Goal: Task Accomplishment & Management: Complete application form

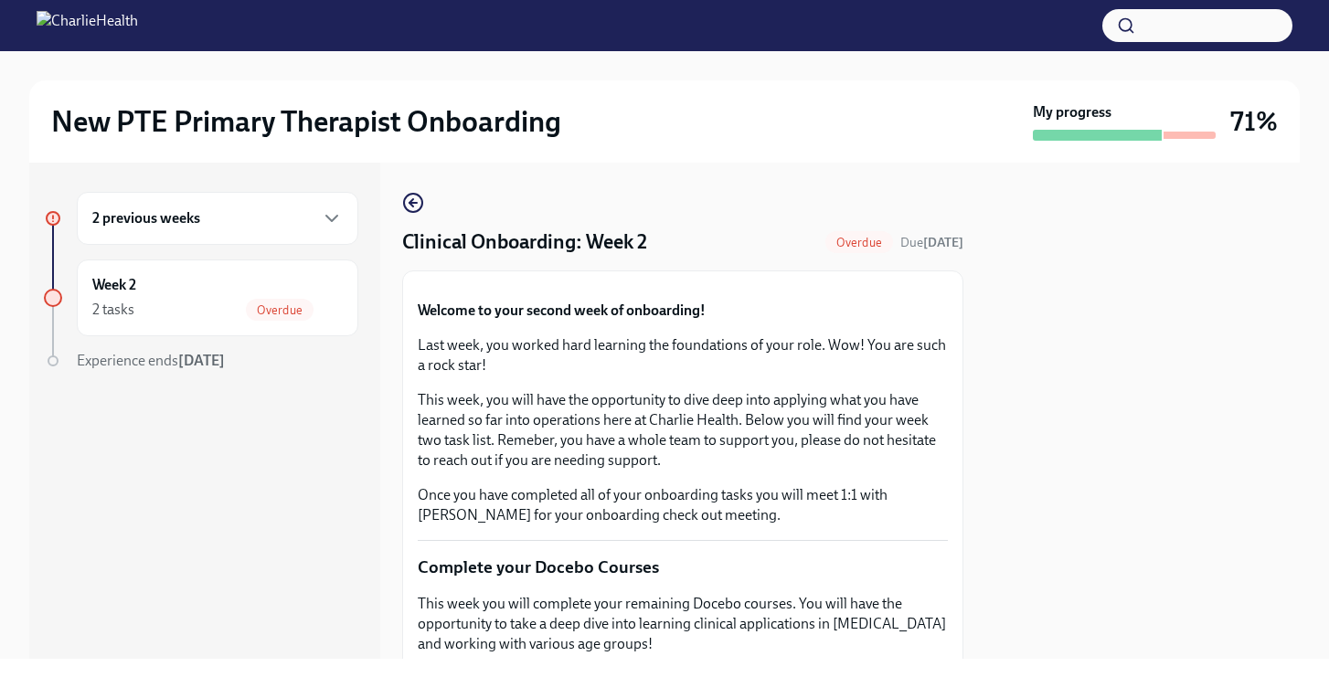
scroll to position [1134, 0]
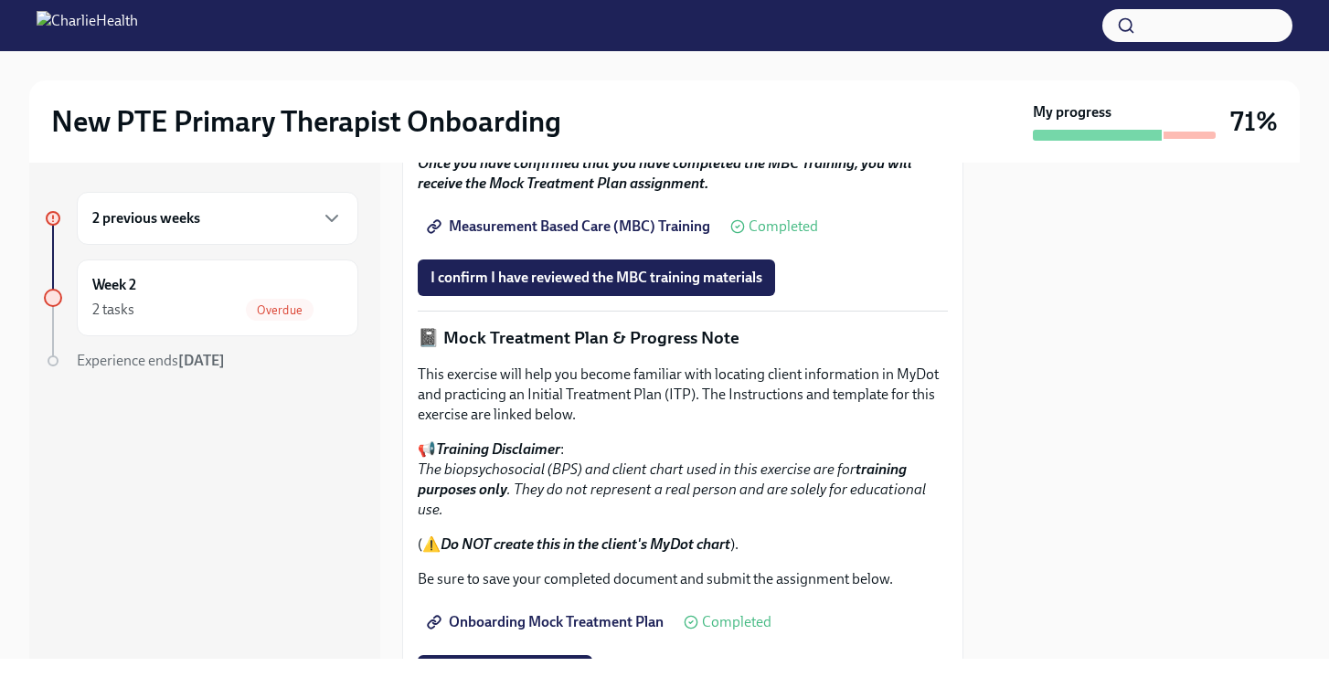
click at [1007, 314] on div at bounding box center [1142, 411] width 314 height 496
click at [1027, 418] on div at bounding box center [1142, 411] width 314 height 496
click at [910, 245] on div "Measurement Based Care (MBC) Training Completed" at bounding box center [683, 226] width 530 height 37
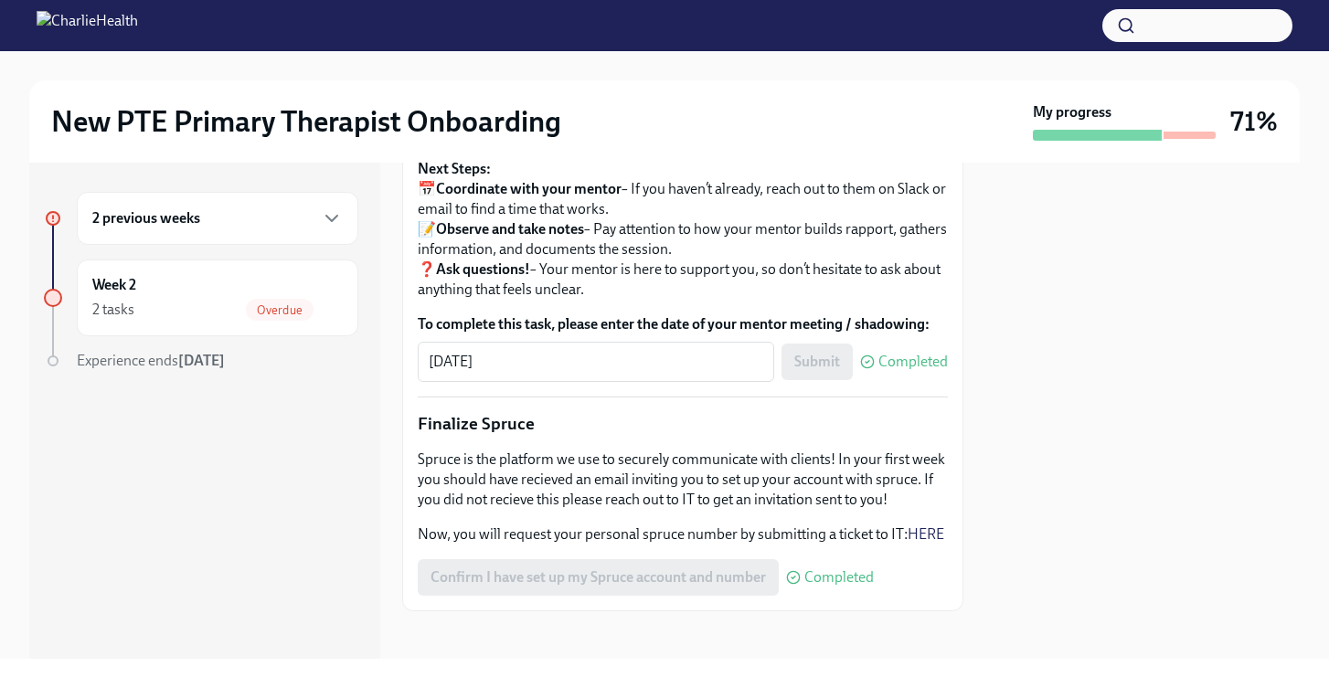
scroll to position [1975, 0]
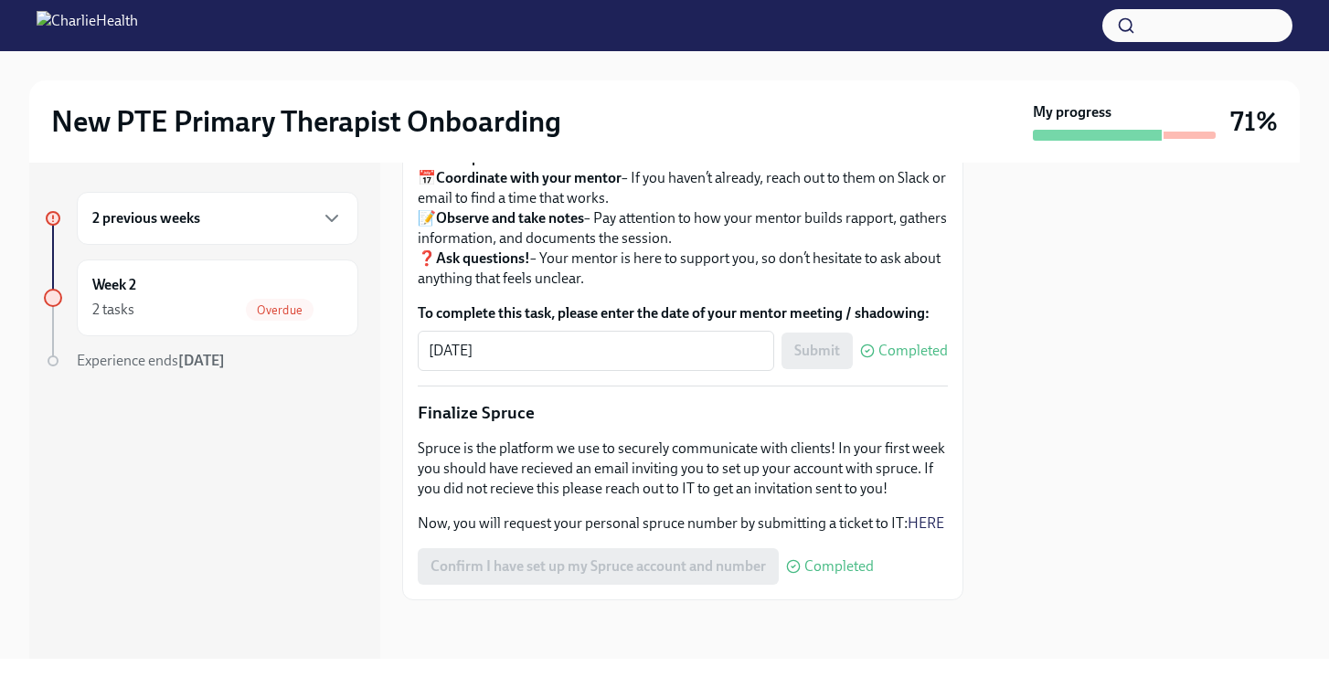
click at [771, 289] on p "Next Steps: 📅 Coordinate with your mentor – If you haven’t already, reach out t…" at bounding box center [683, 218] width 530 height 141
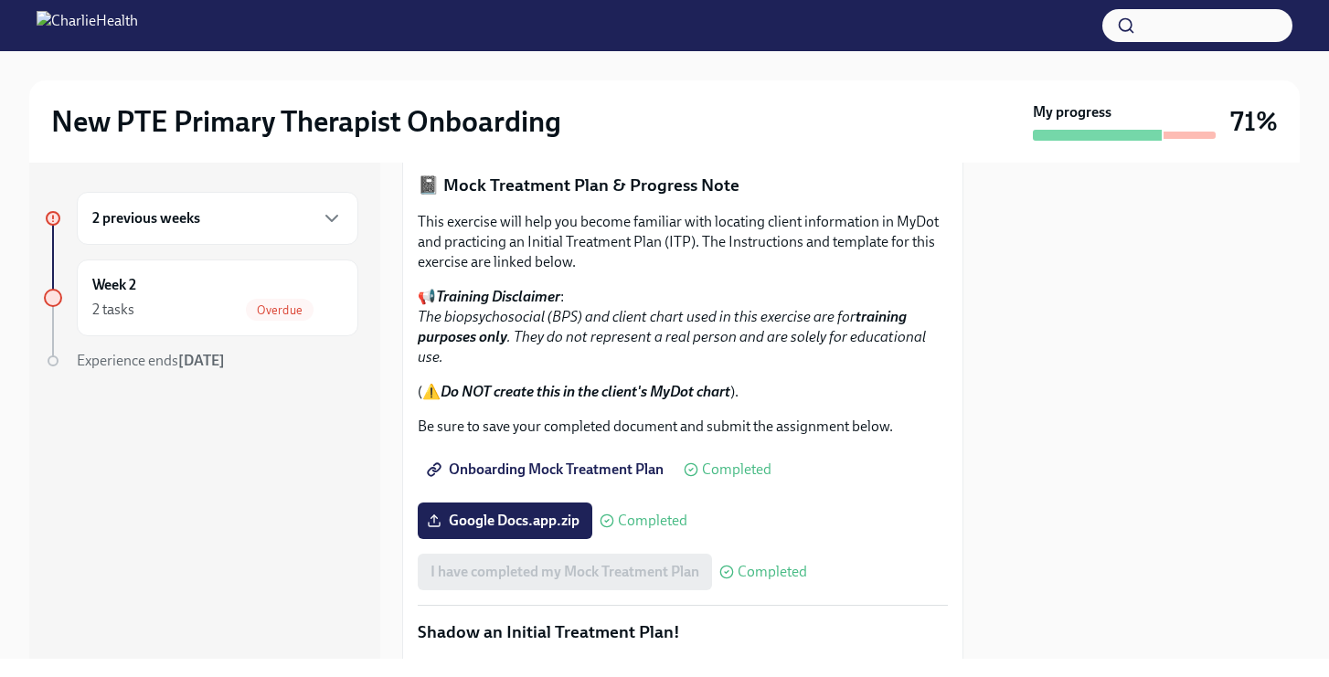
scroll to position [1280, 0]
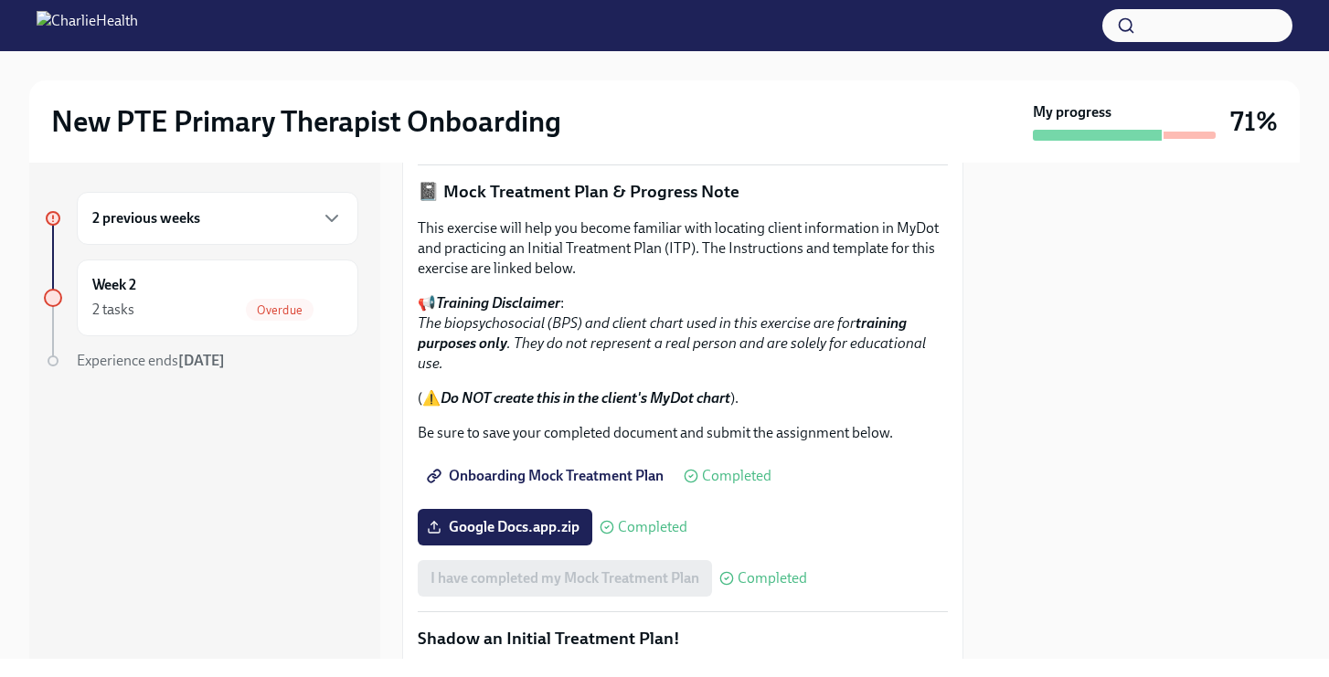
click at [623, 150] on button "I confirm I have reviewed the MBC training materials" at bounding box center [596, 131] width 357 height 37
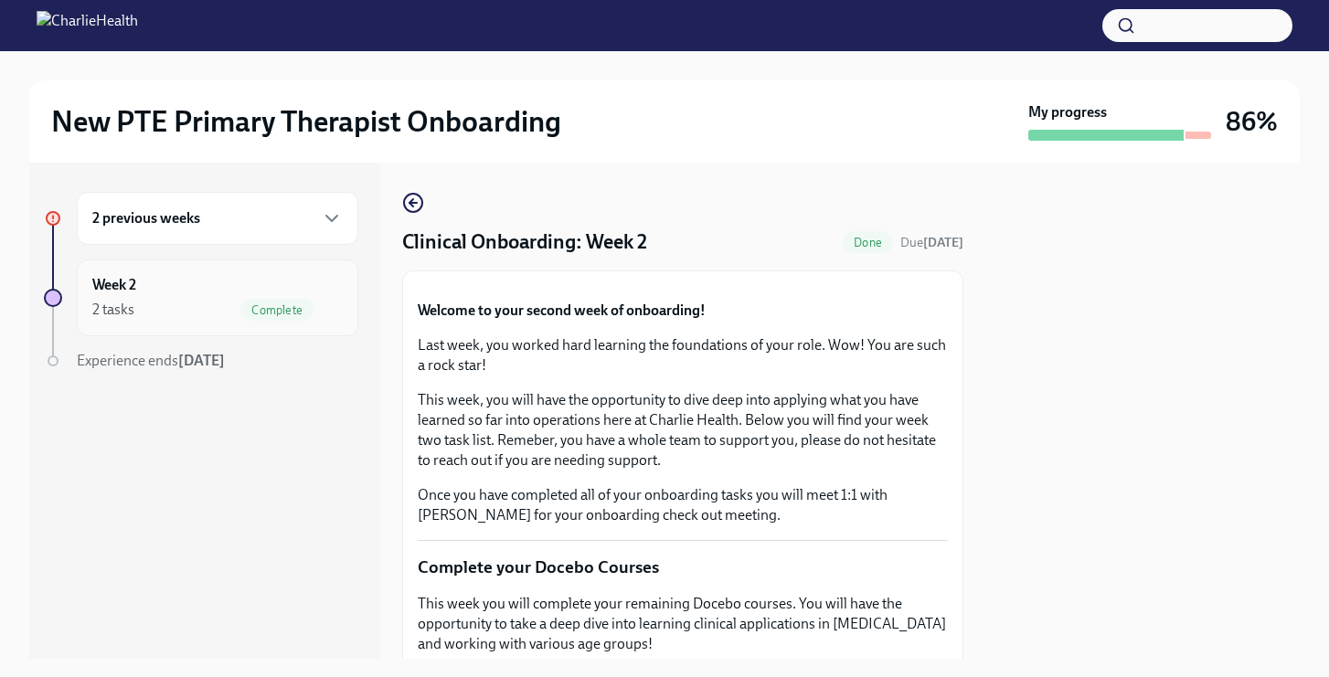
click at [217, 280] on div "Week 2 2 tasks Complete" at bounding box center [217, 298] width 250 height 46
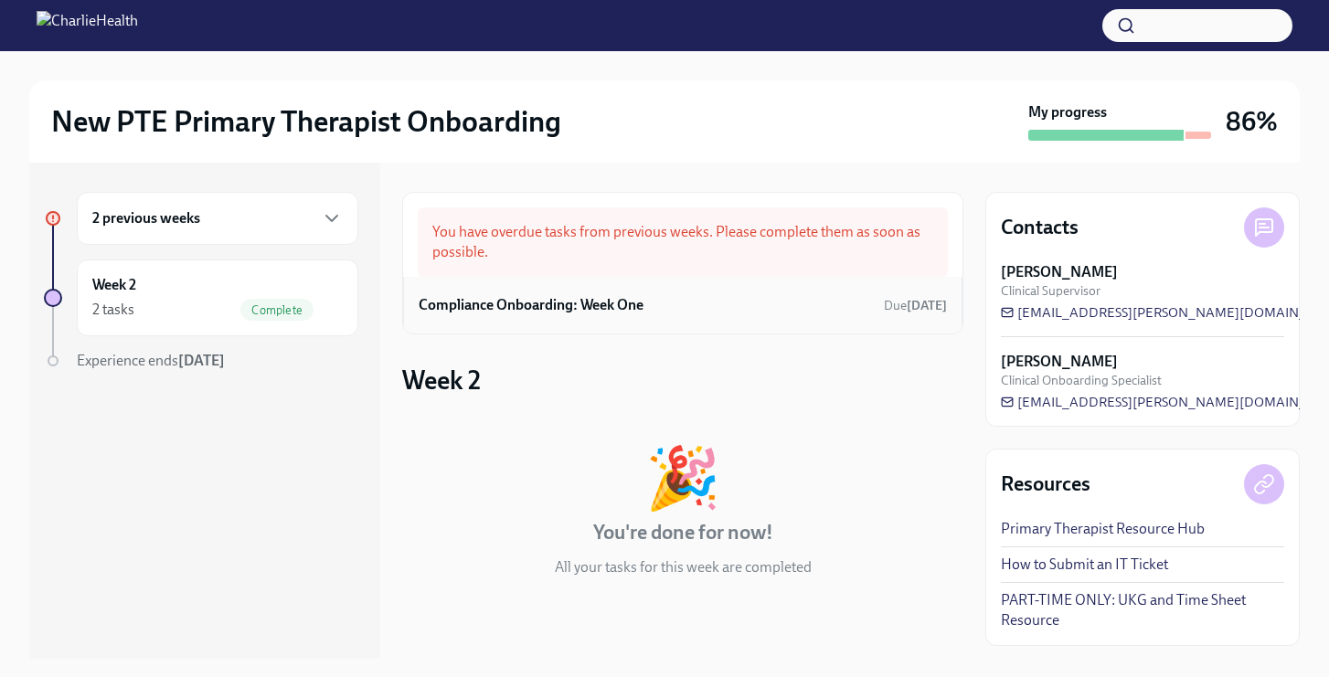
click at [528, 304] on h6 "Compliance Onboarding: Week One" at bounding box center [531, 305] width 225 height 20
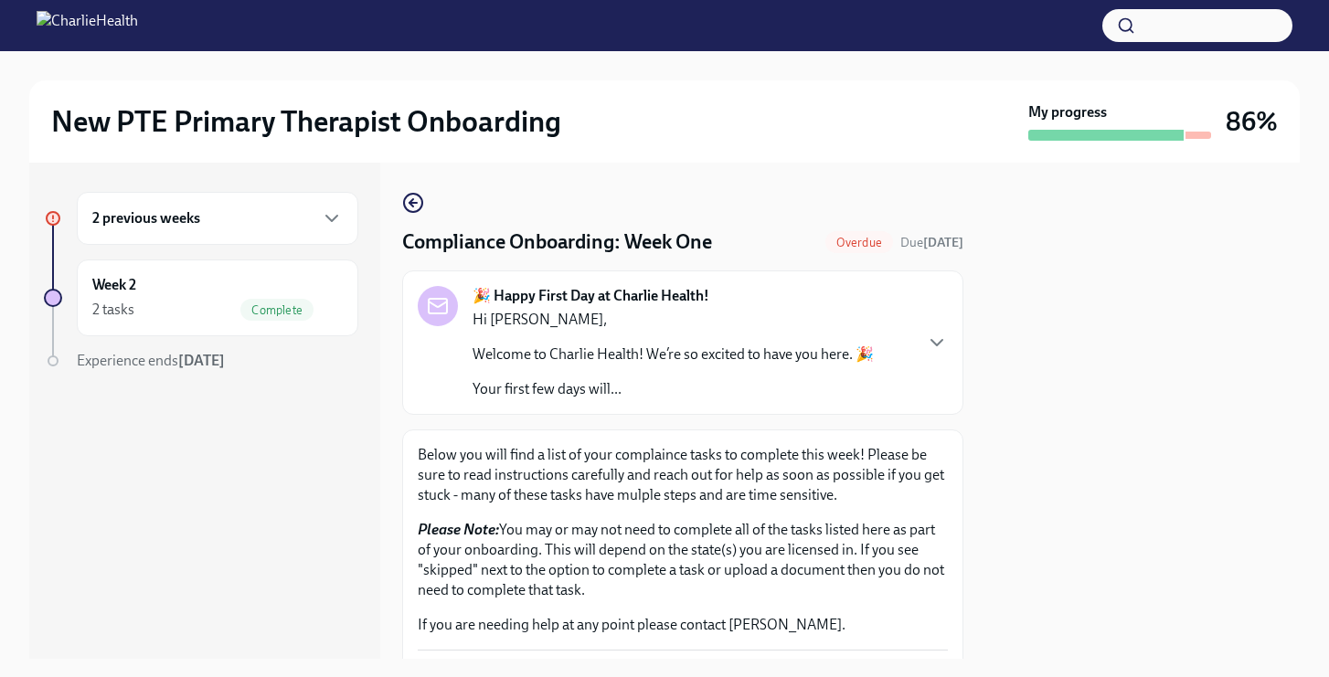
click at [842, 402] on div "🎉 Happy First Day at Charlie Health! Hi [PERSON_NAME], Welcome to Charlie Healt…" at bounding box center [682, 343] width 561 height 144
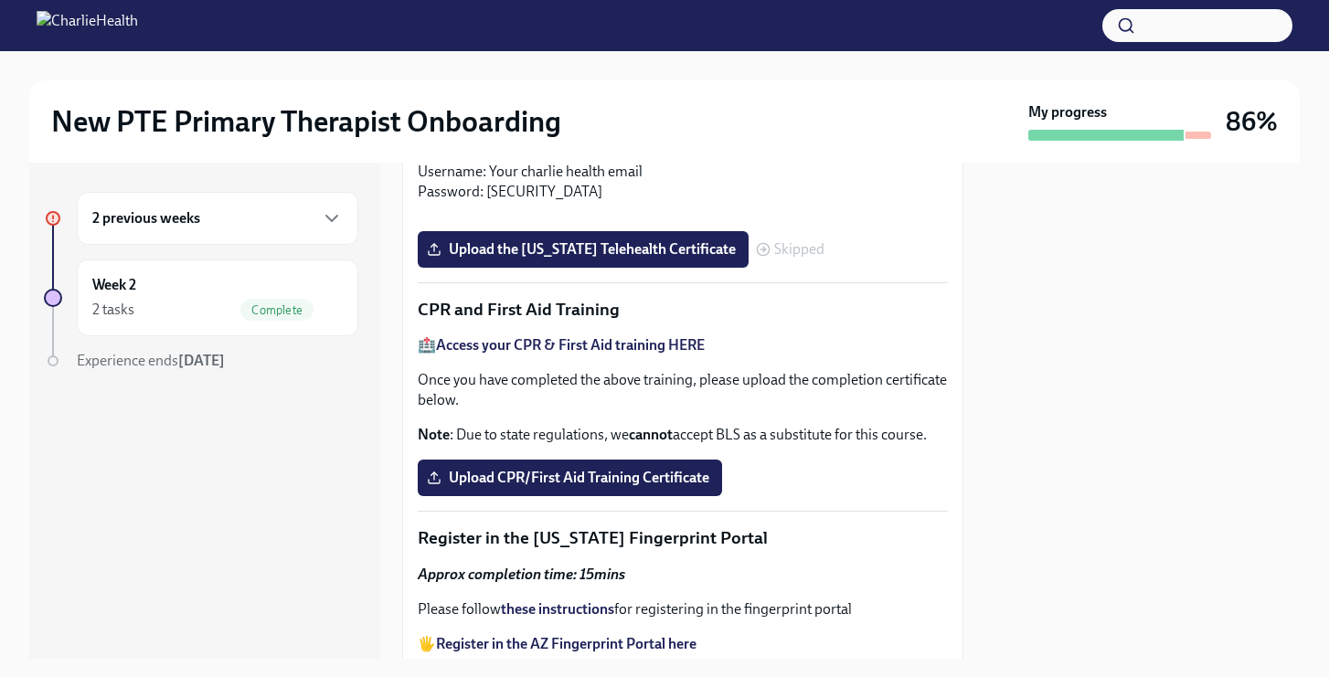
scroll to position [2011, 0]
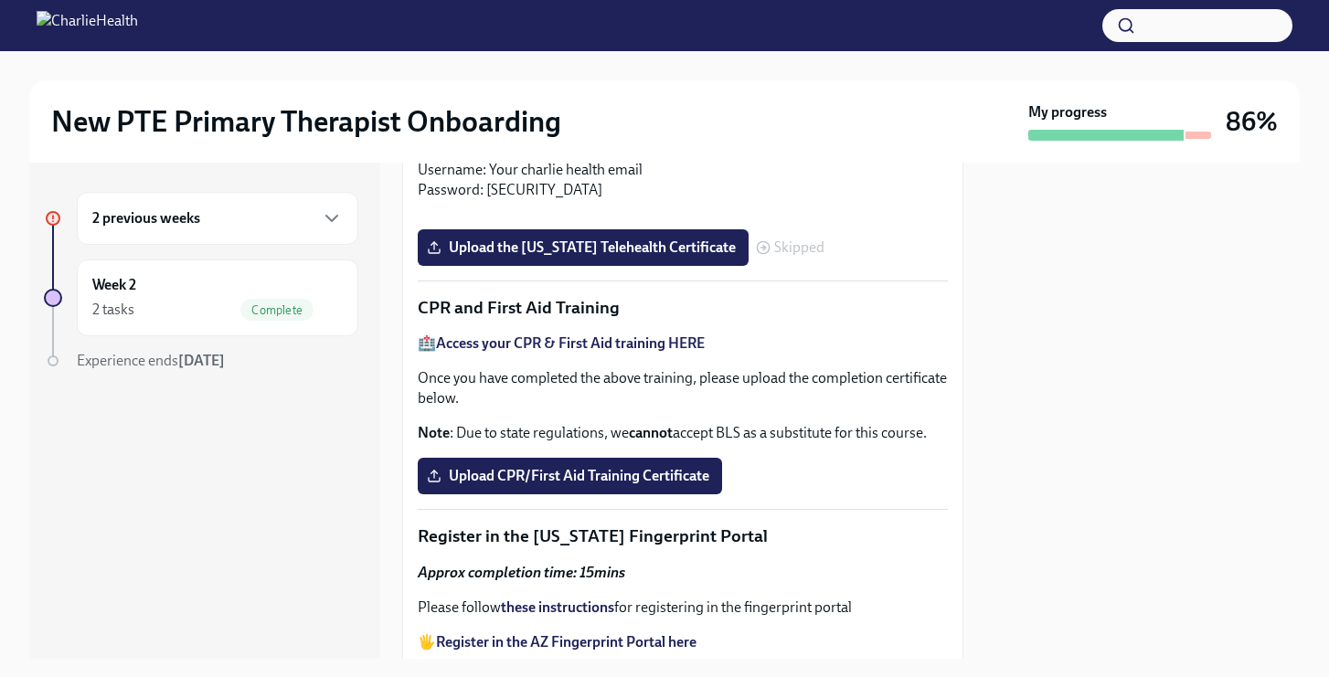
click at [814, 200] on p "Click HERE to access Relias Username: Your charlie health email Password: [SECU…" at bounding box center [683, 170] width 530 height 60
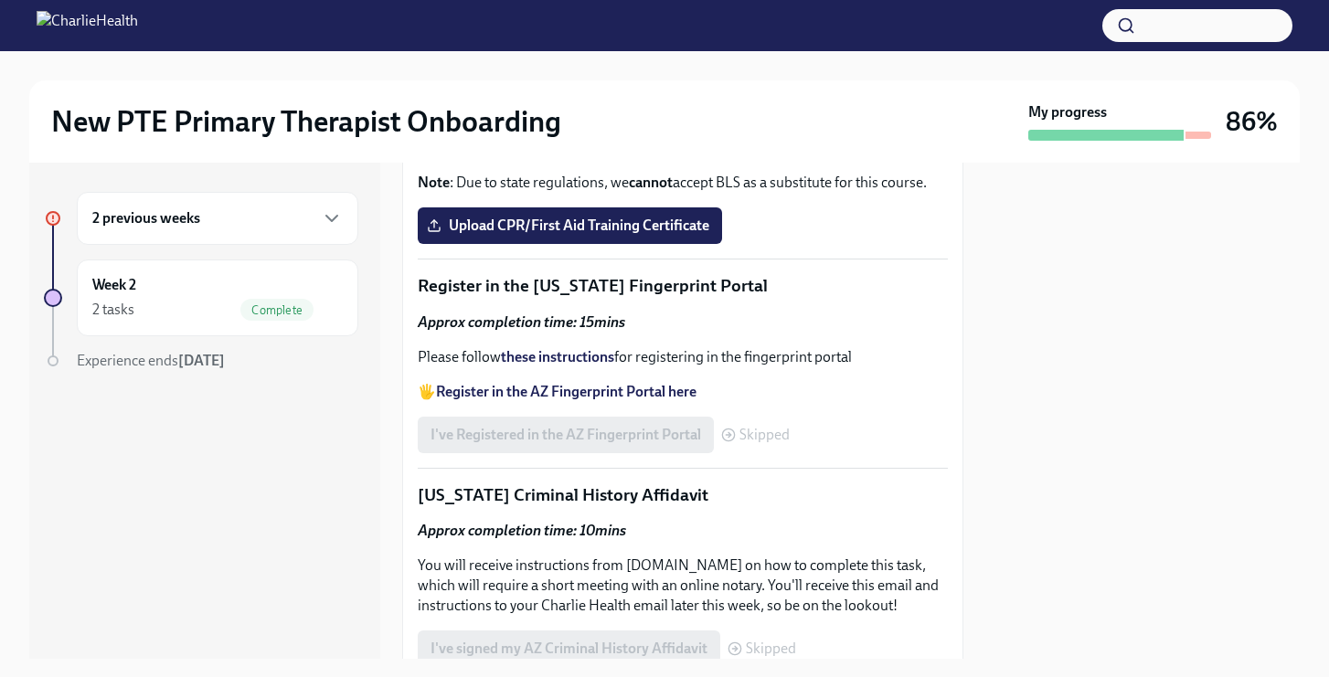
scroll to position [2267, 0]
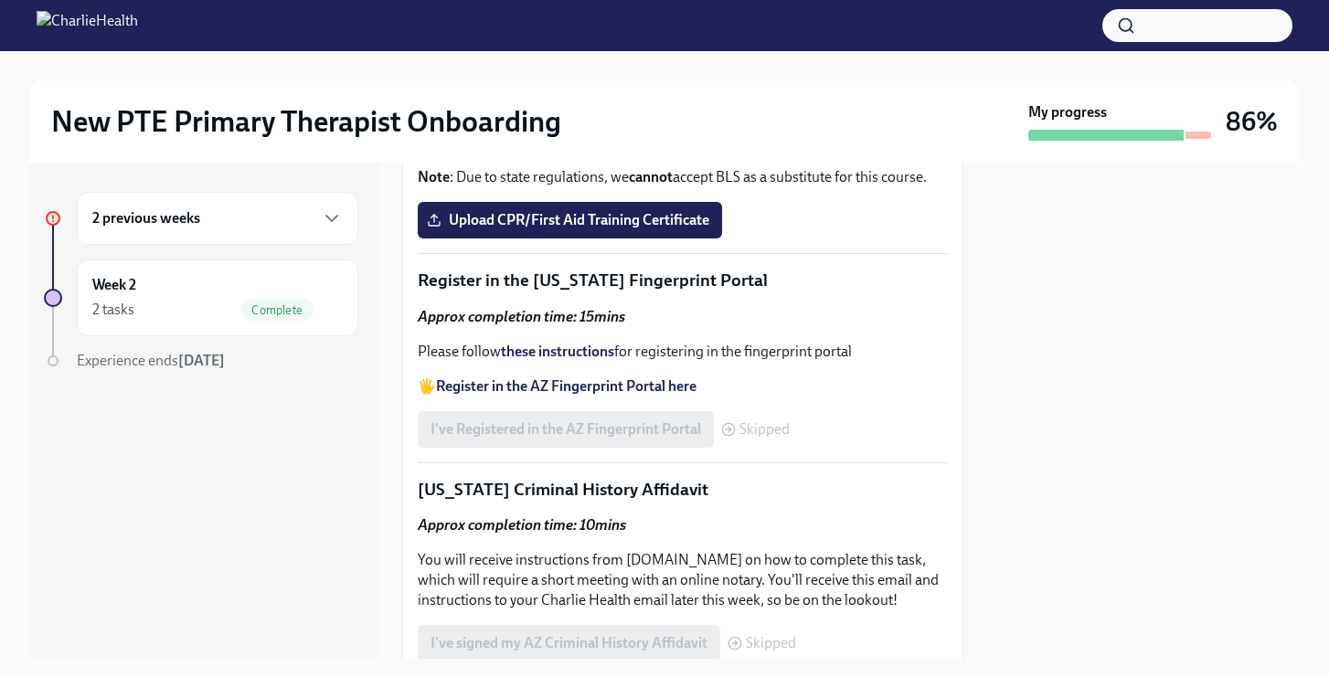
click at [0, 0] on input "Upload the [US_STATE] Telehealth Certificate" at bounding box center [0, 0] width 0 height 0
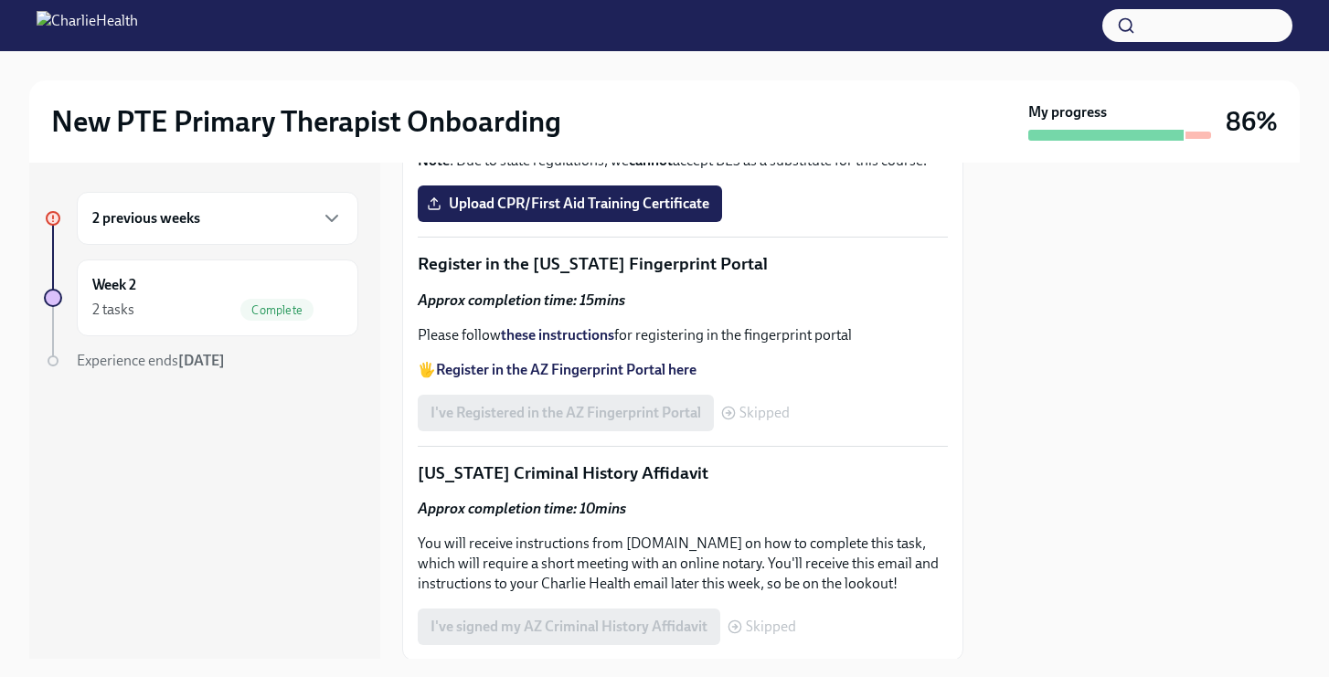
click at [1132, 376] on div at bounding box center [1142, 411] width 314 height 496
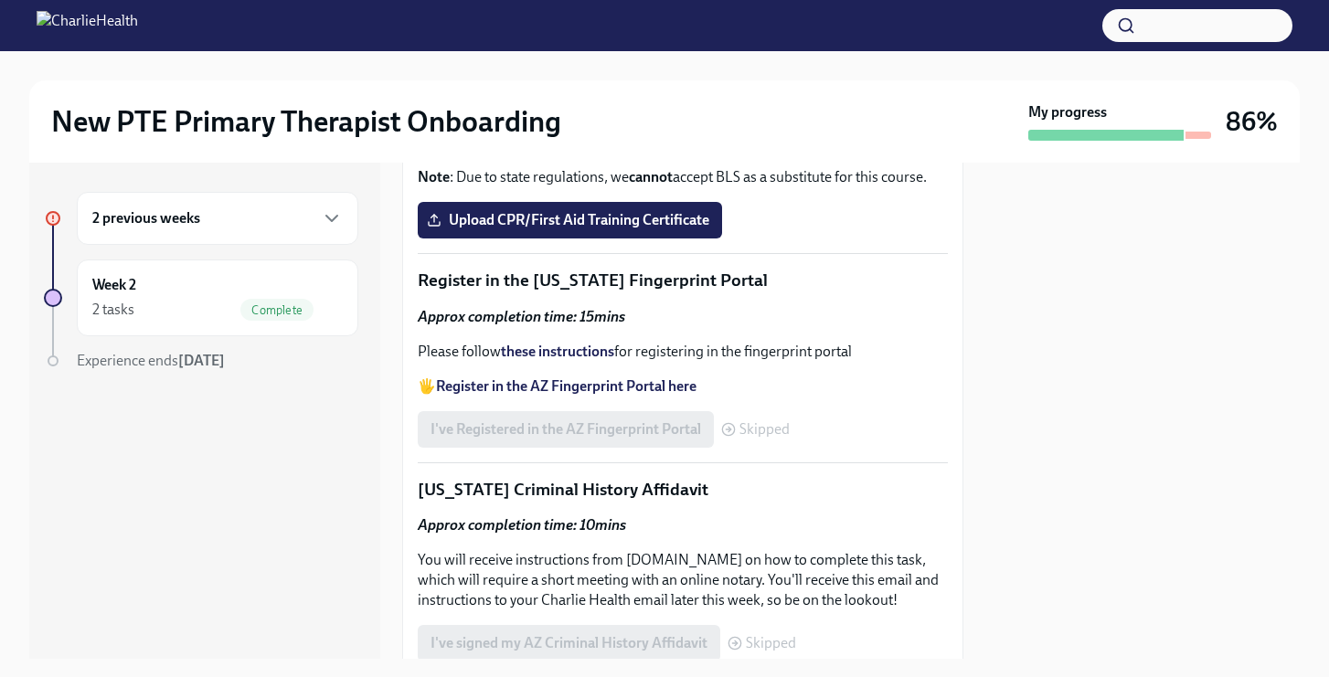
click at [917, 504] on div "Below you will find a list of your complaince tasks to complete this week! Plea…" at bounding box center [683, 61] width 530 height 1201
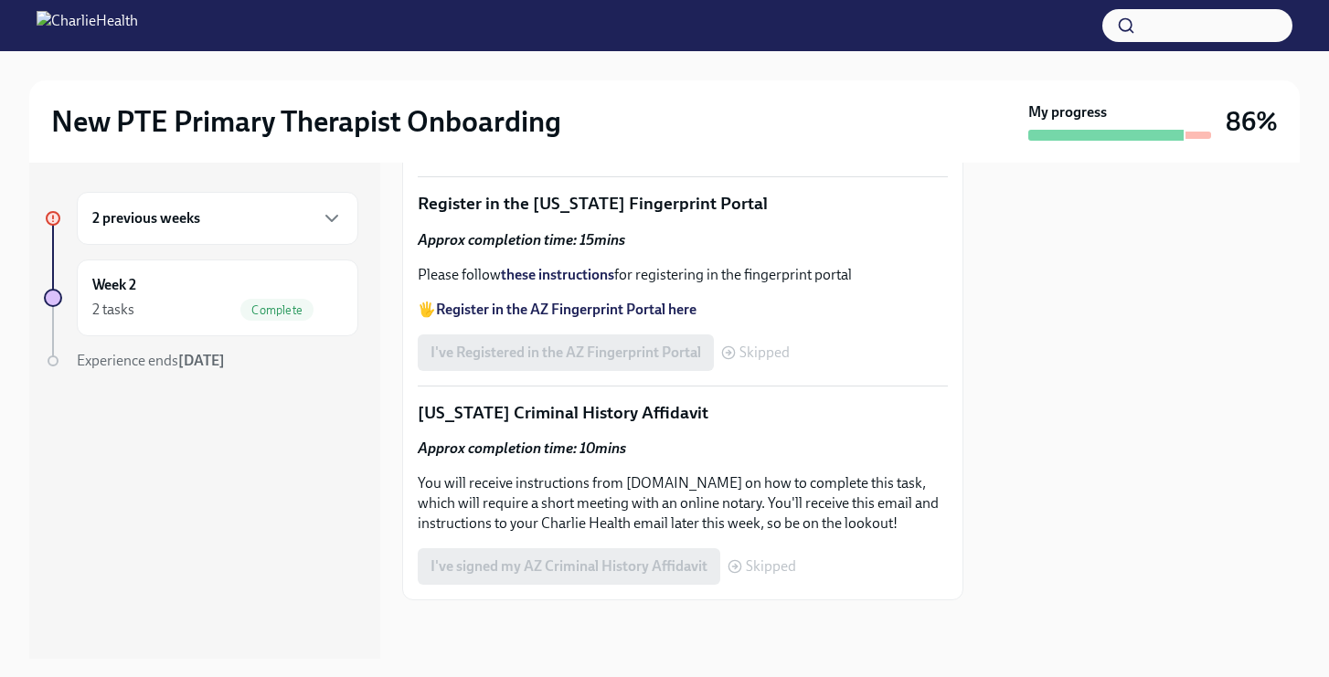
scroll to position [2560, 0]
click at [688, 19] on strong "Access your CPR & First Aid training HERE" at bounding box center [570, 10] width 269 height 17
click at [601, 153] on span "Upload CPR/First Aid Training Certificate" at bounding box center [570, 143] width 279 height 18
click at [0, 0] on input "Upload CPR/First Aid Training Certificate" at bounding box center [0, 0] width 0 height 0
click at [333, 223] on icon "button" at bounding box center [332, 219] width 22 height 22
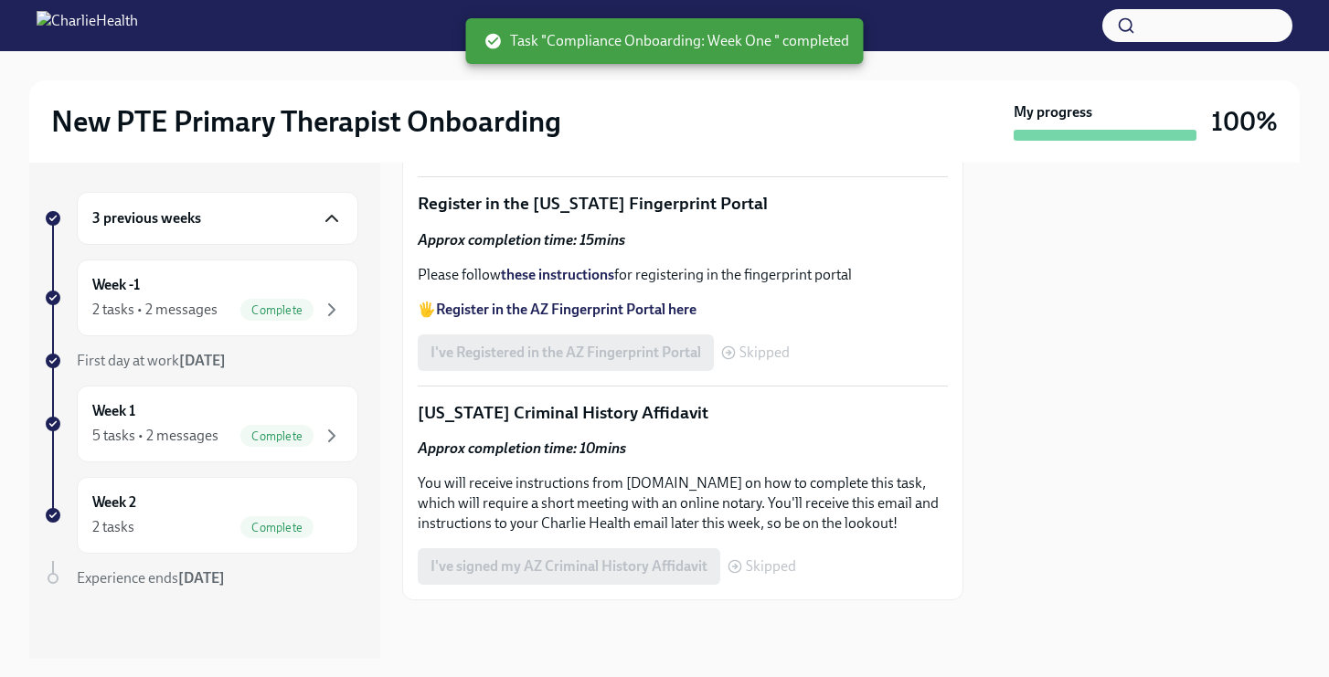
click at [1120, 369] on div at bounding box center [1142, 411] width 314 height 496
